Goal: Navigation & Orientation: Understand site structure

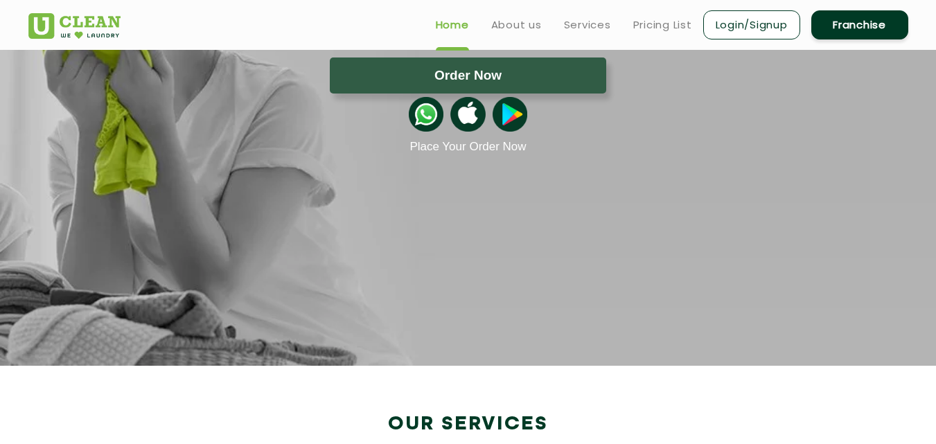
scroll to position [139, 0]
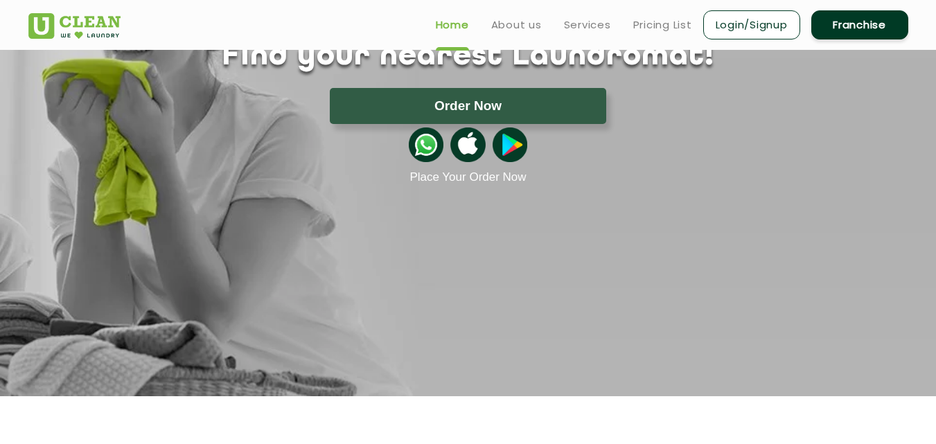
click at [514, 28] on link "About us" at bounding box center [516, 25] width 51 height 17
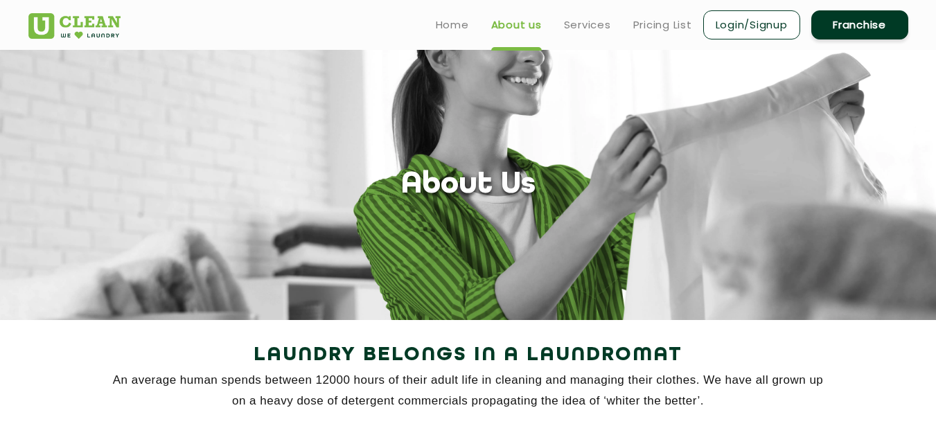
click at [585, 27] on link "Services" at bounding box center [587, 25] width 47 height 17
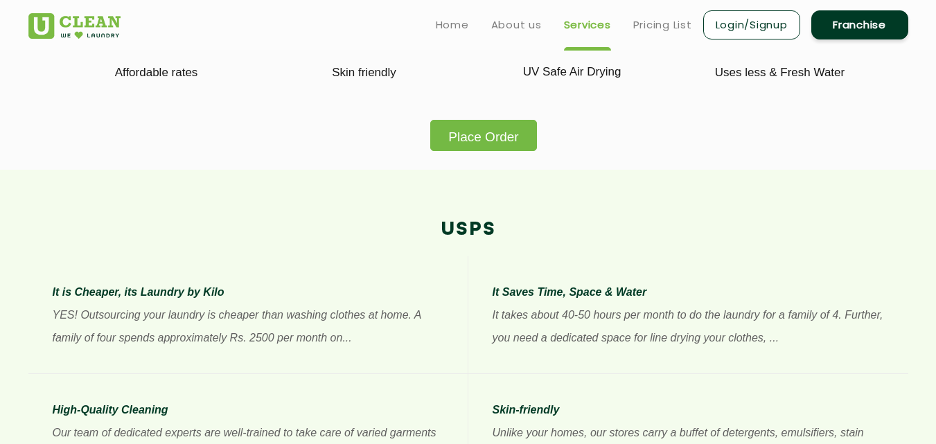
scroll to position [831, 0]
